Goal: Information Seeking & Learning: Learn about a topic

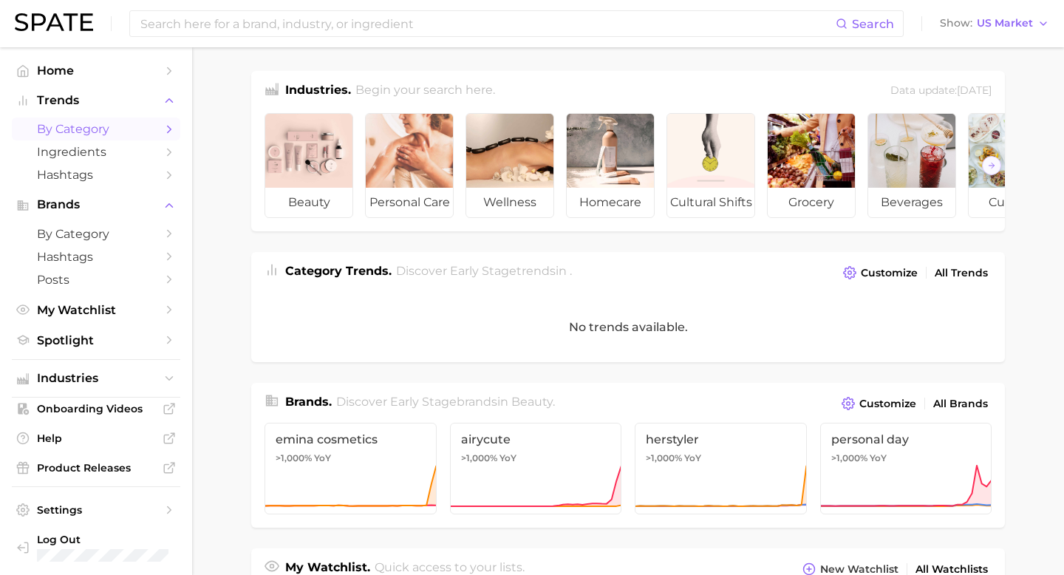
click at [65, 135] on span "by Category" at bounding box center [96, 129] width 118 height 14
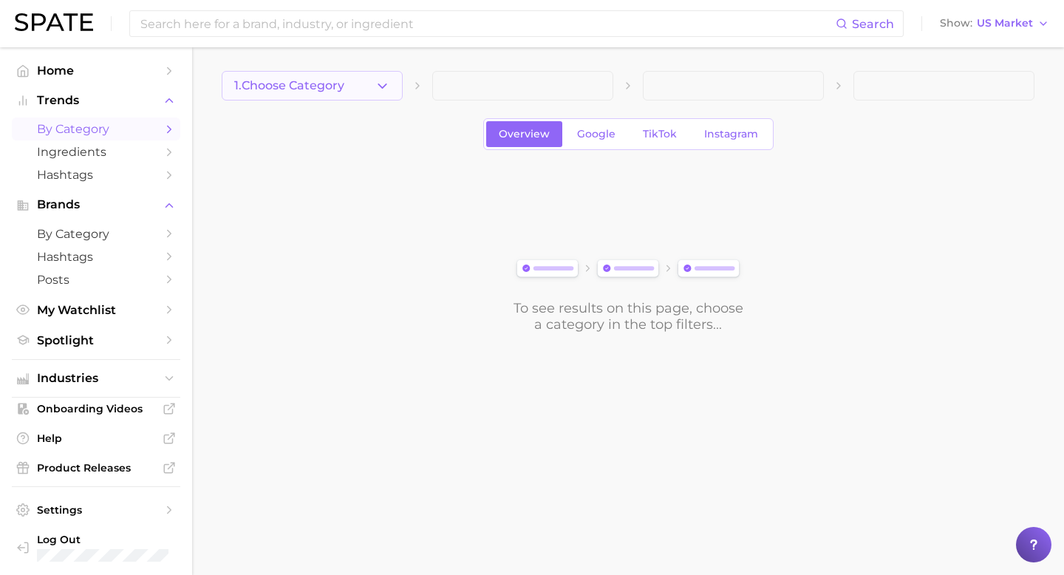
click at [336, 82] on span "1. Choose Category" at bounding box center [289, 85] width 110 height 13
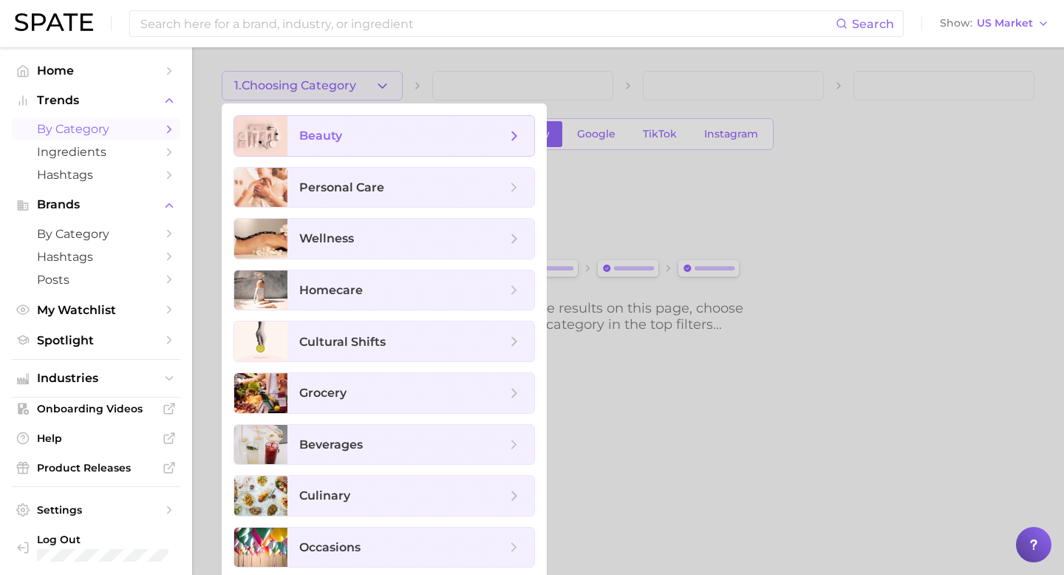
click at [343, 141] on span "beauty" at bounding box center [402, 136] width 207 height 16
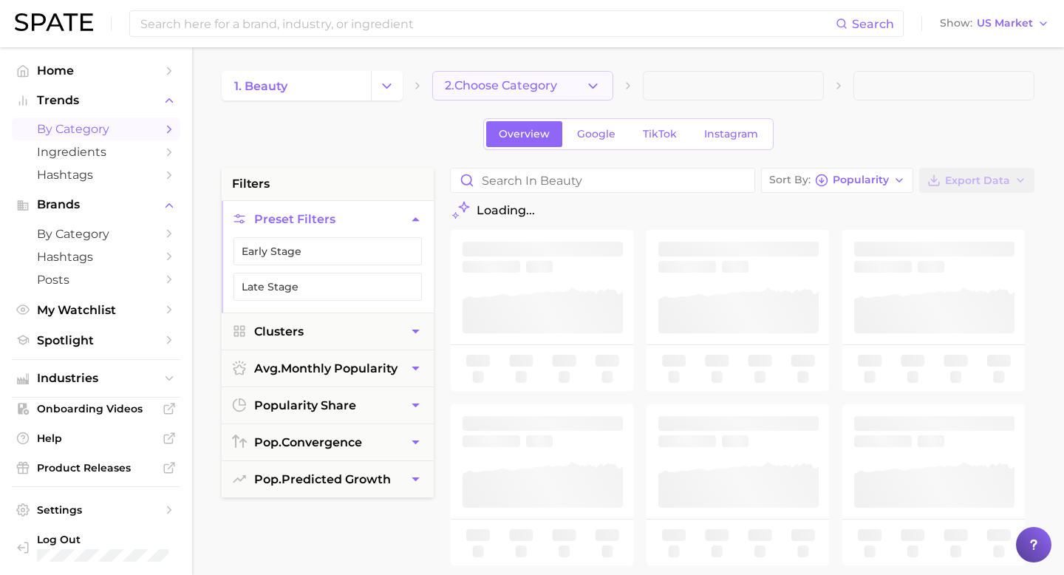
click at [469, 86] on span "2. Choose Category" at bounding box center [501, 85] width 112 height 13
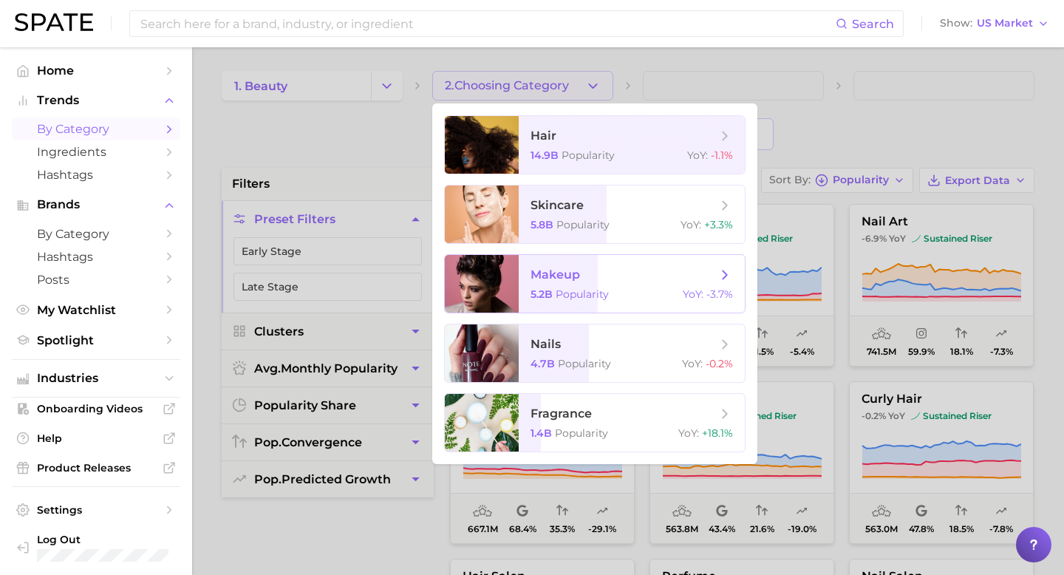
click at [538, 265] on span "makeup 5.2b Popularity YoY : -3.7%" at bounding box center [632, 284] width 226 height 58
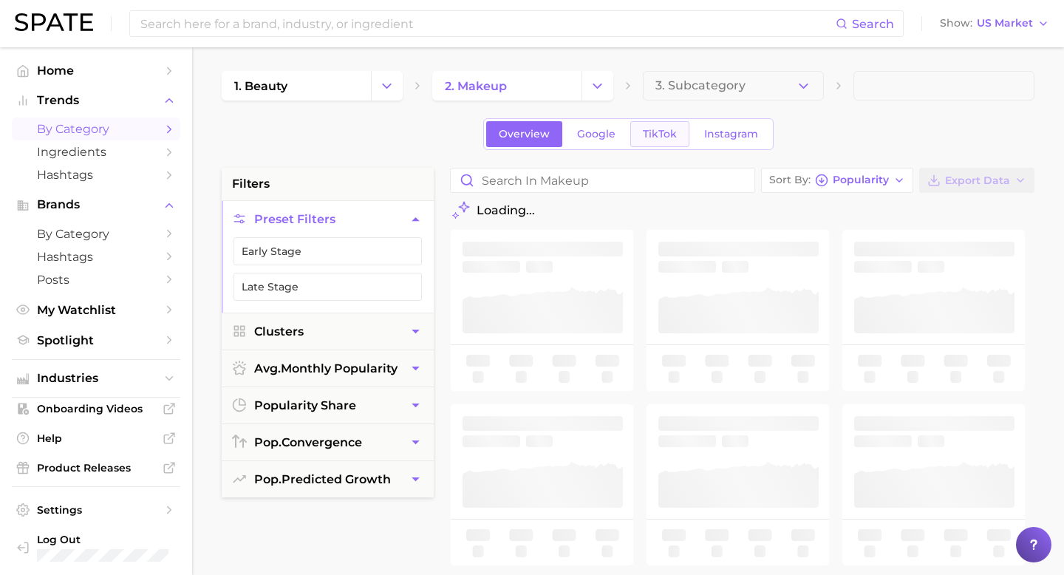
click at [653, 132] on span "TikTok" at bounding box center [660, 134] width 34 height 13
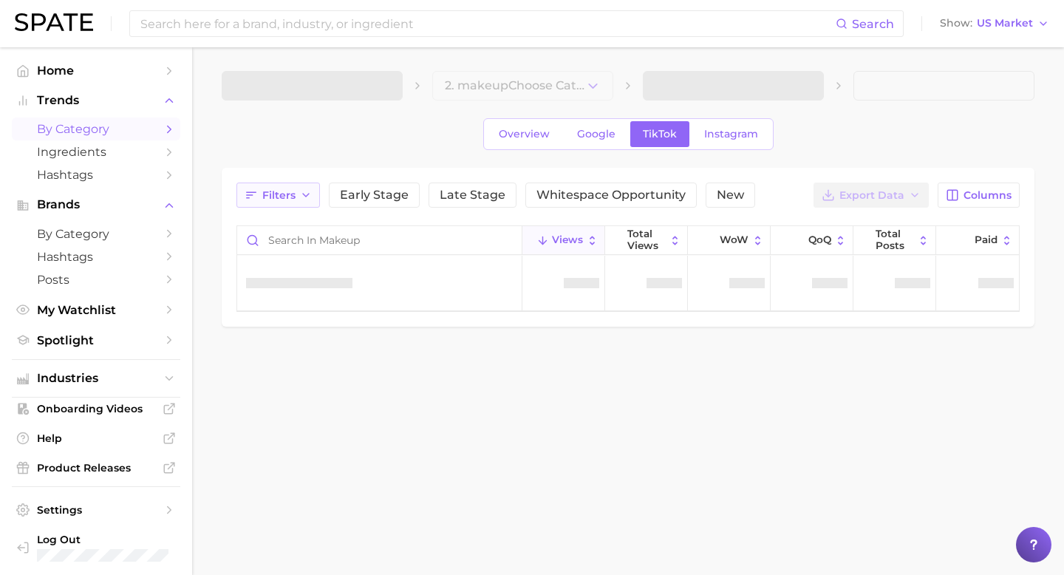
click at [313, 194] on button "Filters" at bounding box center [278, 195] width 84 height 25
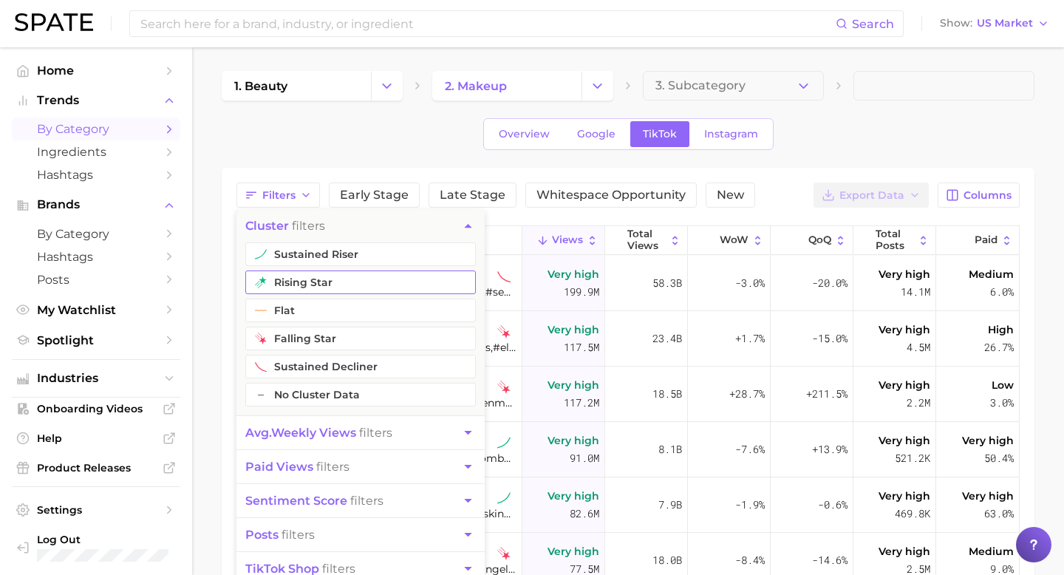
click at [290, 279] on button "rising star" at bounding box center [360, 282] width 231 height 24
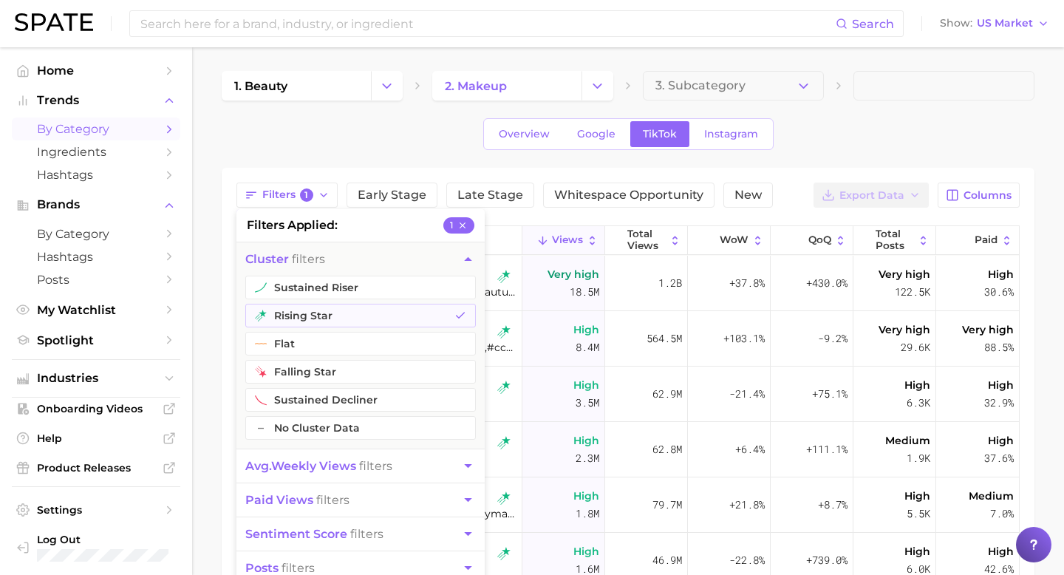
click at [823, 157] on div "1. beauty 2. makeup 3. Subcategory Overview Google TikTok Instagram Filters 1 f…" at bounding box center [628, 443] width 813 height 744
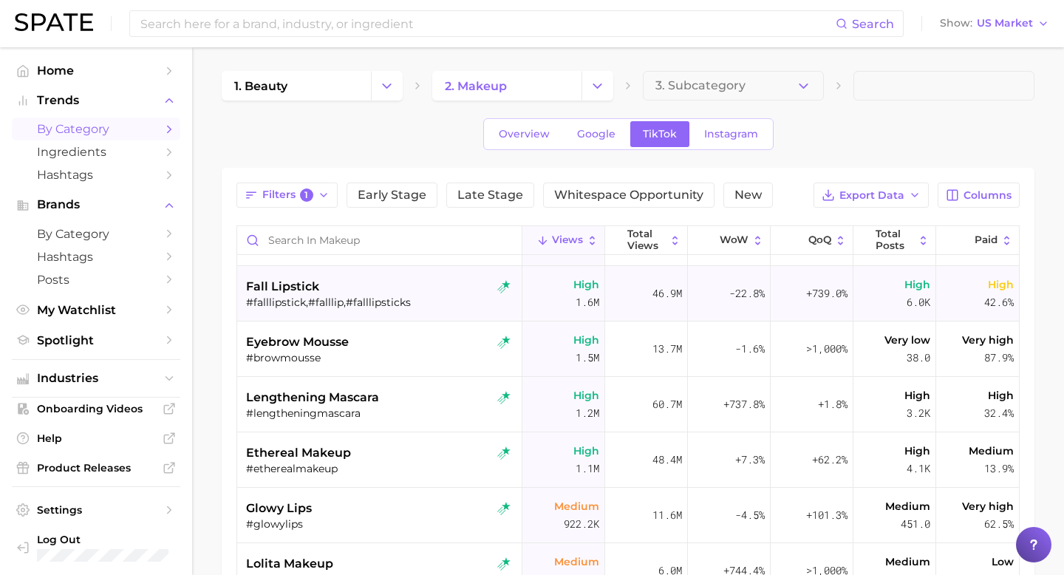
scroll to position [273, 0]
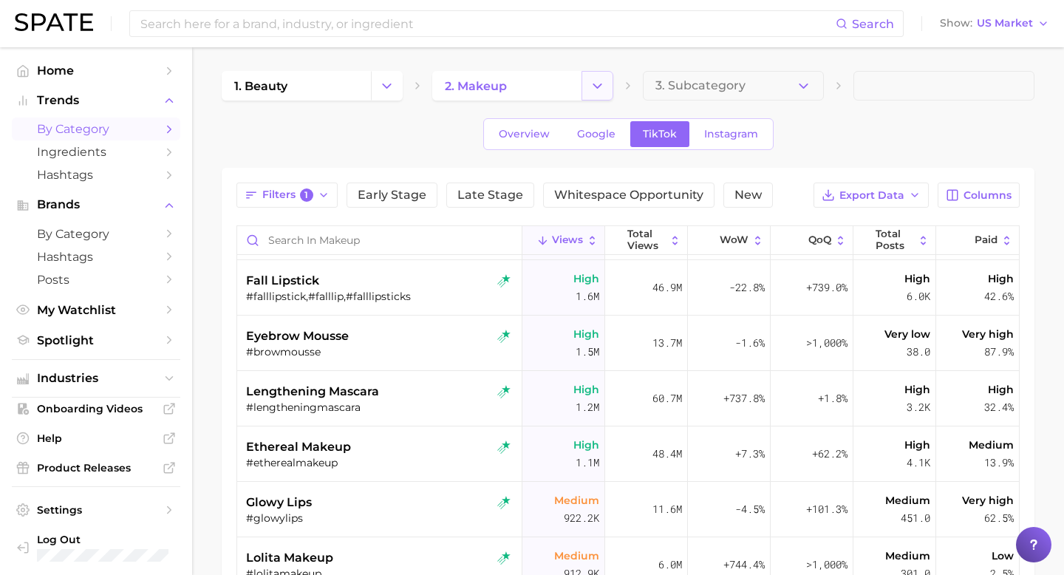
click at [597, 85] on icon "Change Category" at bounding box center [598, 86] width 16 height 16
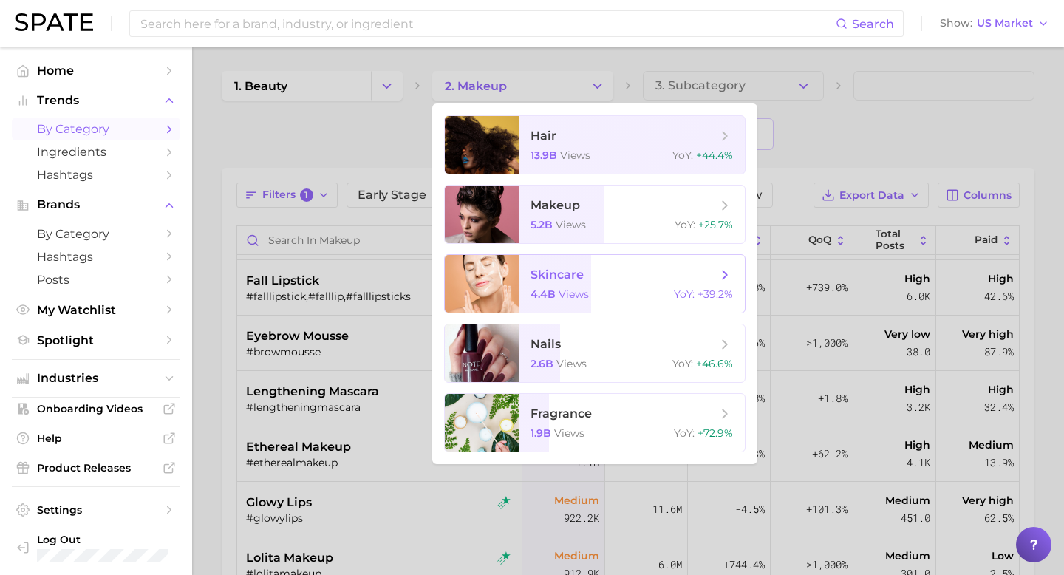
click at [548, 278] on span "skincare" at bounding box center [557, 275] width 53 height 14
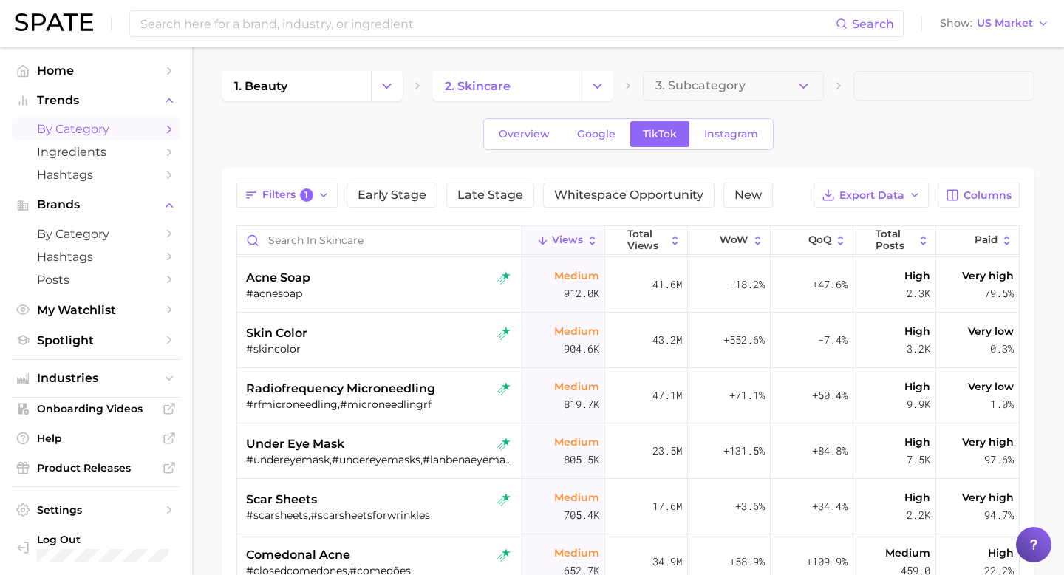
scroll to position [563, 0]
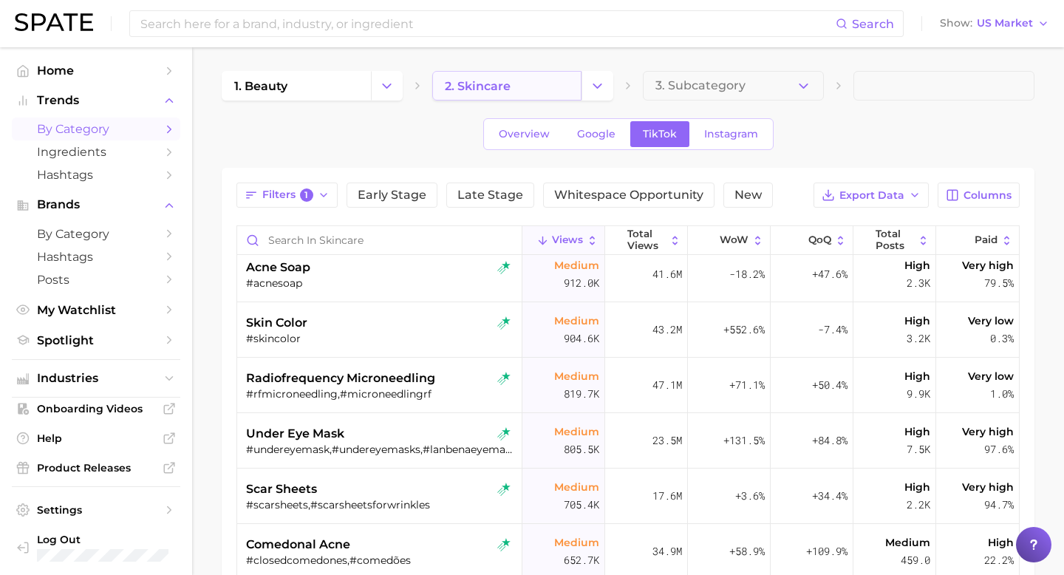
click at [570, 84] on link "2. skincare" at bounding box center [506, 86] width 149 height 30
click at [586, 85] on button "Change Category" at bounding box center [598, 86] width 32 height 30
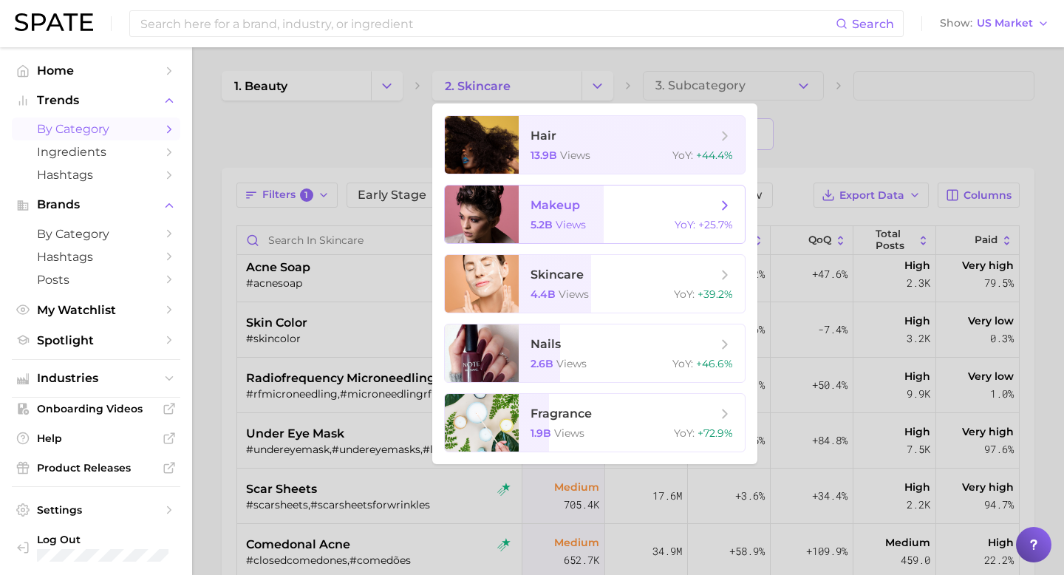
click at [545, 209] on span "makeup" at bounding box center [556, 205] width 50 height 14
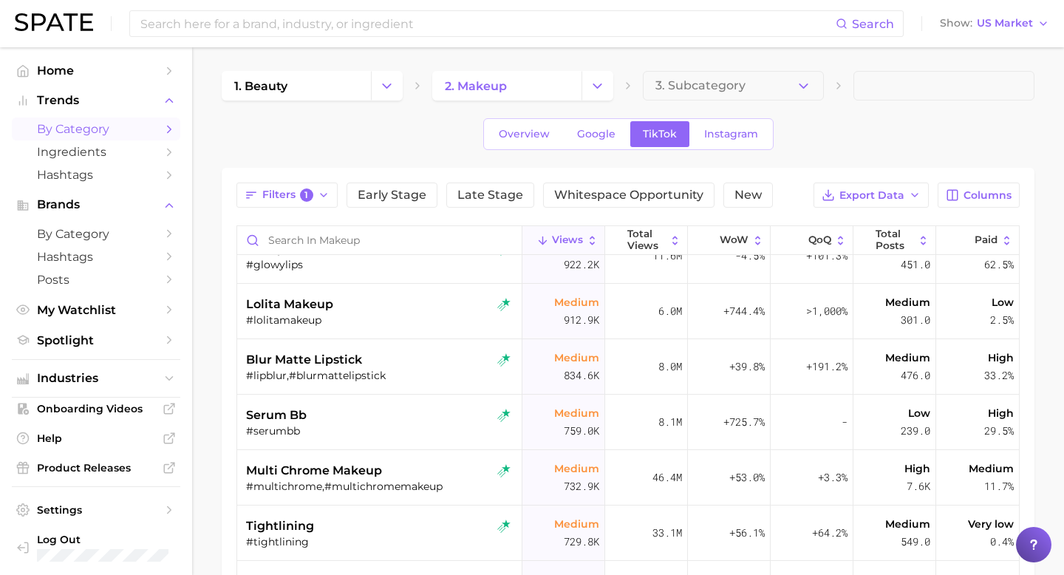
scroll to position [520, 0]
